Goal: Find specific page/section

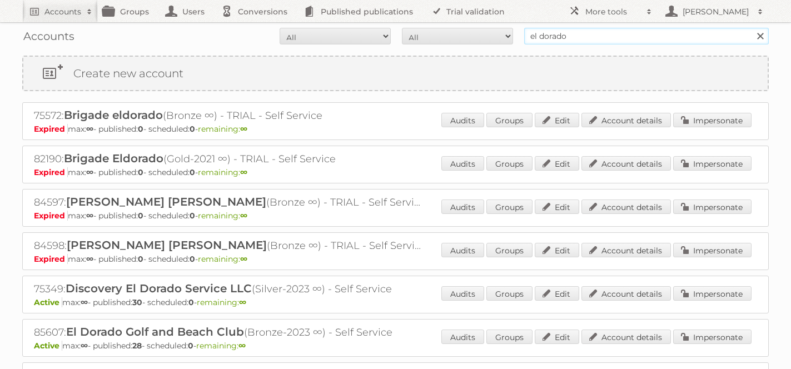
click at [547, 43] on input "el dorado" at bounding box center [646, 36] width 244 height 17
type input "danube"
click at [751, 28] on input "Search" at bounding box center [759, 36] width 17 height 17
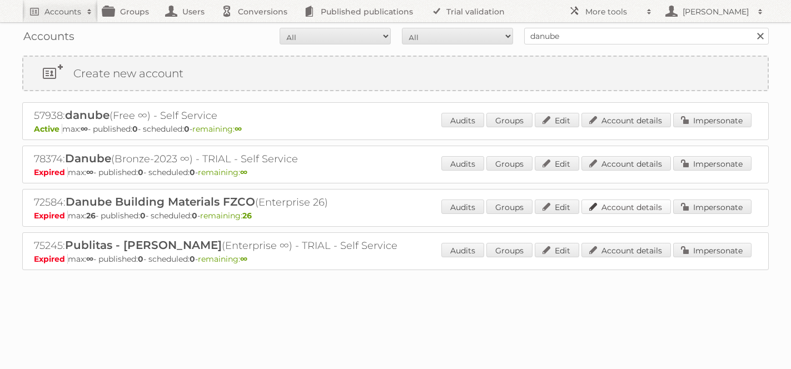
click at [633, 208] on link "Account details" at bounding box center [625, 206] width 89 height 14
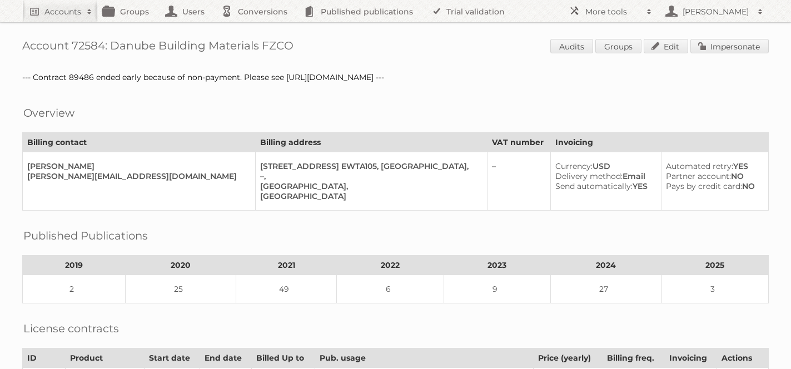
drag, startPoint x: 293, startPoint y: 47, endPoint x: 263, endPoint y: 47, distance: 30.0
click at [263, 47] on h1 "Account 72584: Danube Building Materials FZCO Audits Groups Edit Impersonate" at bounding box center [395, 47] width 746 height 17
copy h1 "FZCO"
click at [63, 9] on h2 "Accounts" at bounding box center [62, 11] width 37 height 11
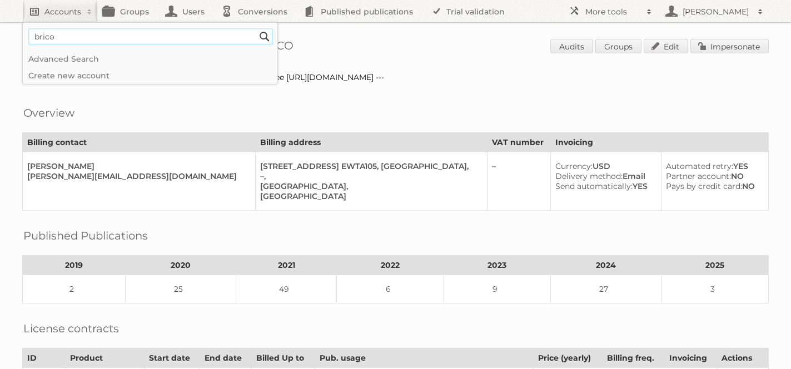
type input"] "brico"
click at [256, 28] on input "Search" at bounding box center [264, 36] width 17 height 17
